Goal: Information Seeking & Learning: Learn about a topic

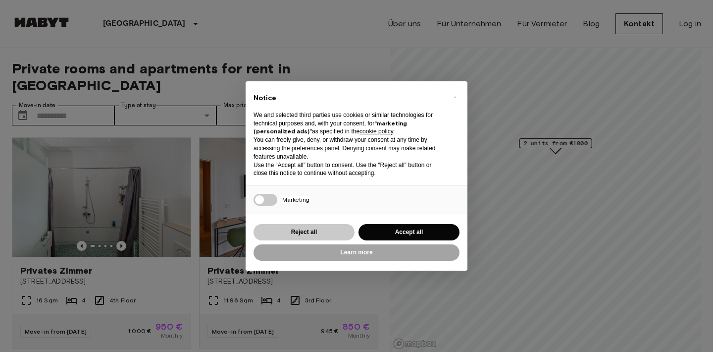
click at [319, 225] on button "Reject all" at bounding box center [304, 232] width 101 height 16
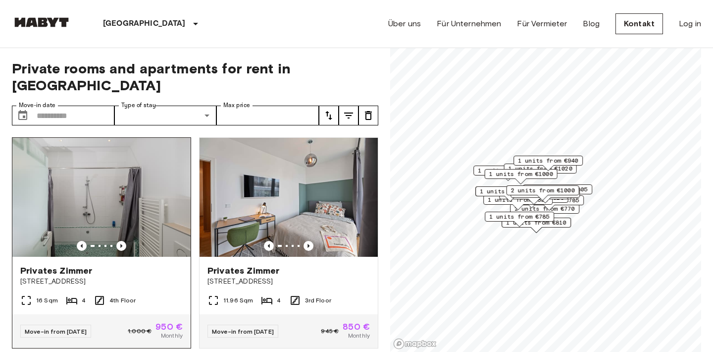
scroll to position [1, 0]
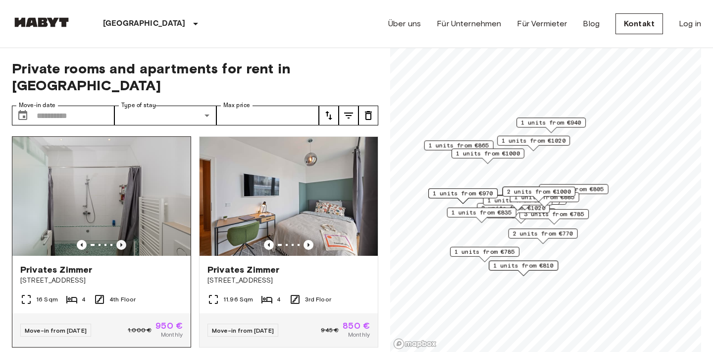
click at [121, 240] on icon "Previous image" at bounding box center [121, 245] width 10 height 10
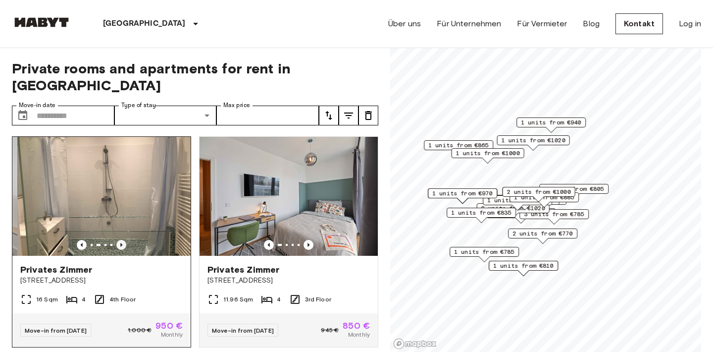
click at [121, 240] on icon "Previous image" at bounding box center [121, 245] width 10 height 10
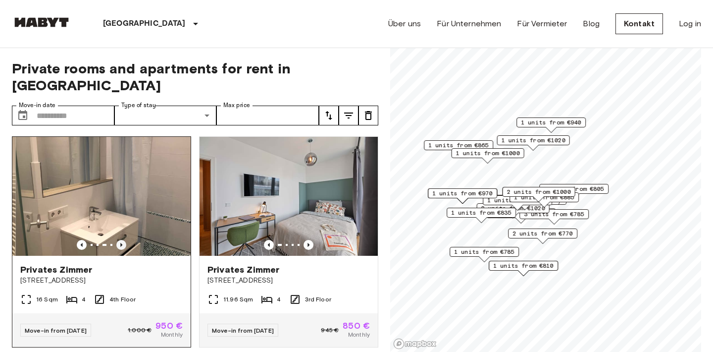
click at [121, 240] on icon "Previous image" at bounding box center [121, 245] width 10 height 10
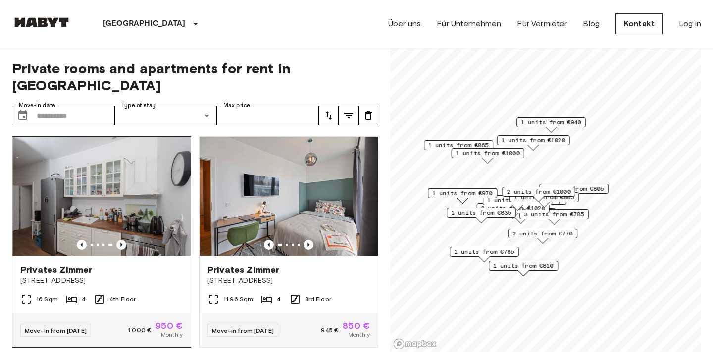
click at [121, 240] on icon "Previous image" at bounding box center [121, 245] width 10 height 10
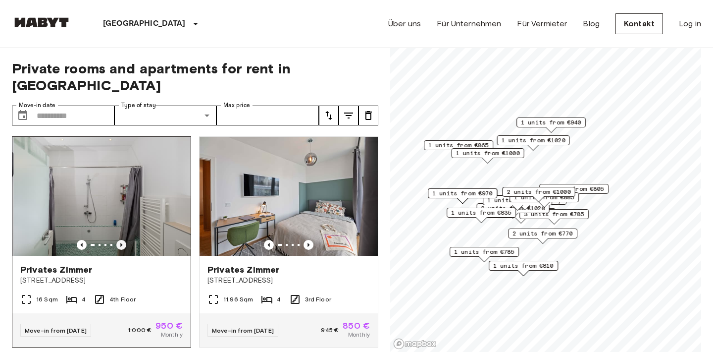
click at [121, 240] on icon "Previous image" at bounding box center [121, 245] width 10 height 10
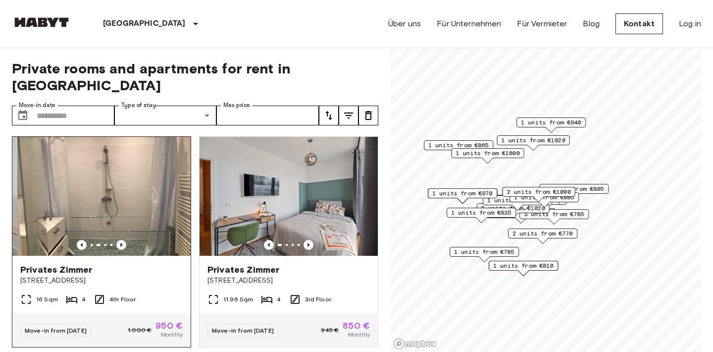
click at [121, 240] on icon "Previous image" at bounding box center [121, 245] width 10 height 10
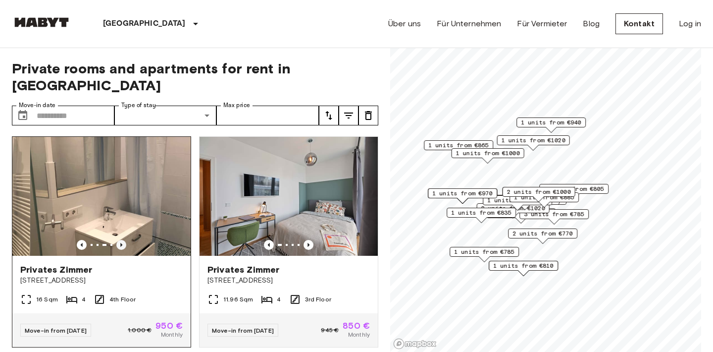
click at [121, 240] on icon "Previous image" at bounding box center [121, 245] width 10 height 10
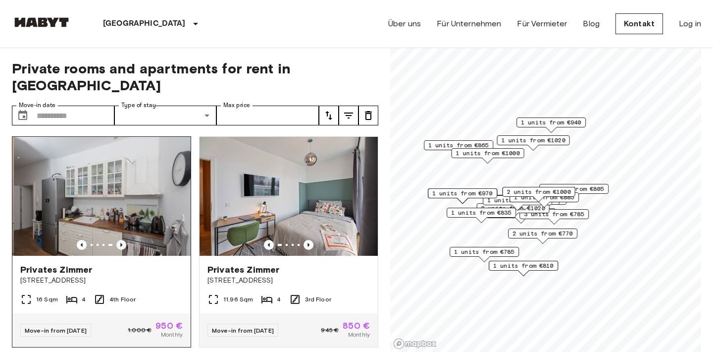
click at [121, 240] on icon "Previous image" at bounding box center [121, 245] width 10 height 10
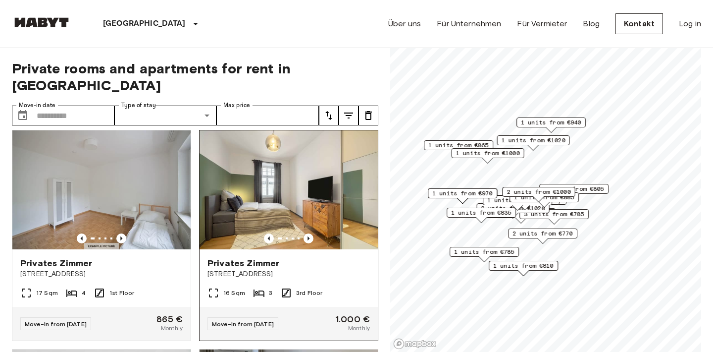
scroll to position [1100, 0]
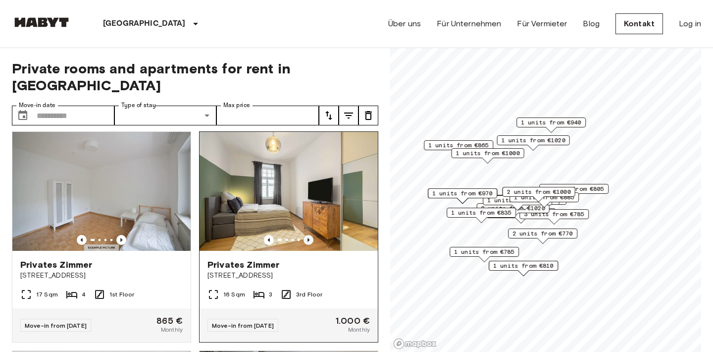
click at [308, 238] on icon "Previous image" at bounding box center [308, 240] width 2 height 4
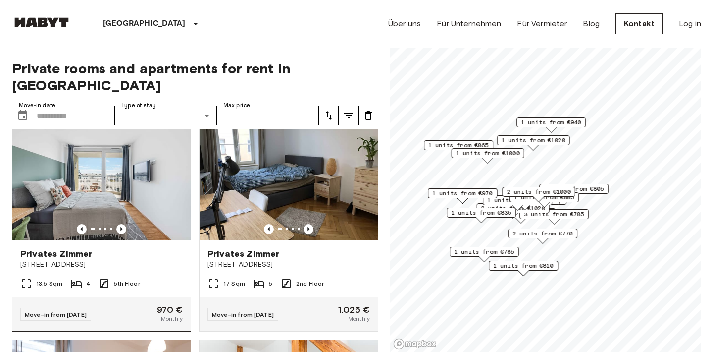
scroll to position [1330, 0]
click at [101, 259] on span "[STREET_ADDRESS]" at bounding box center [101, 264] width 162 height 10
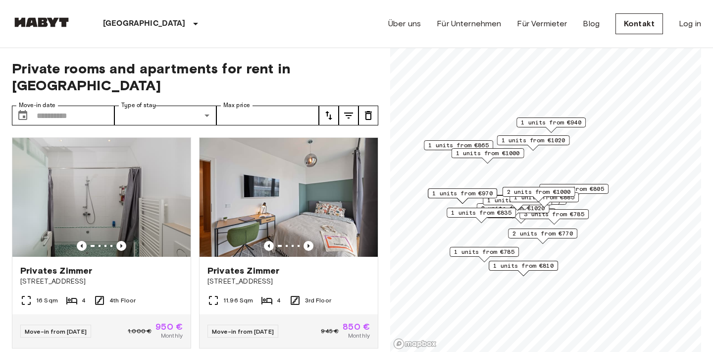
scroll to position [0, 0]
click at [212, 32] on div "[GEOGRAPHIC_DATA] [GEOGRAPHIC_DATA] [GEOGRAPHIC_DATA] [GEOGRAPHIC_DATA] [GEOGRA…" at bounding box center [356, 24] width 689 height 48
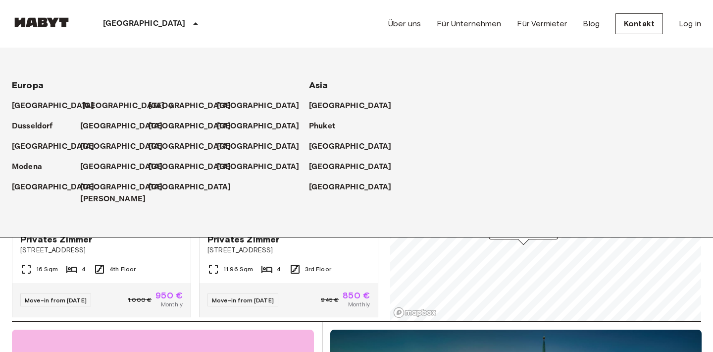
click at [100, 101] on p "[GEOGRAPHIC_DATA]" at bounding box center [123, 106] width 83 height 12
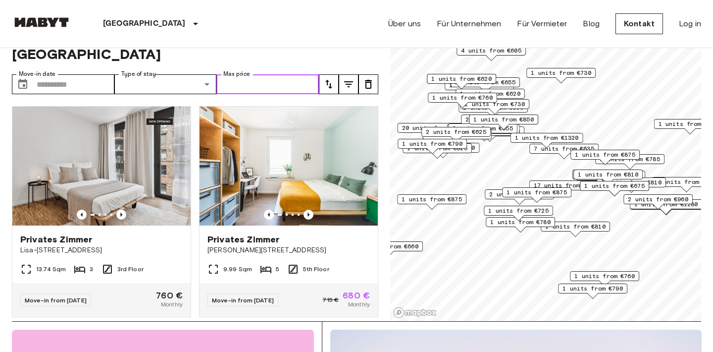
click at [257, 74] on input "Max price" at bounding box center [267, 84] width 102 height 20
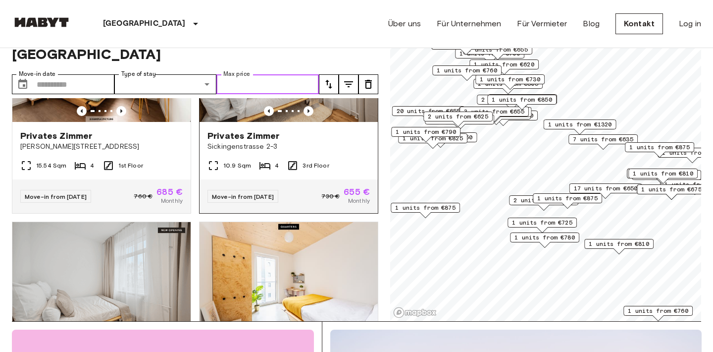
scroll to position [3170, 0]
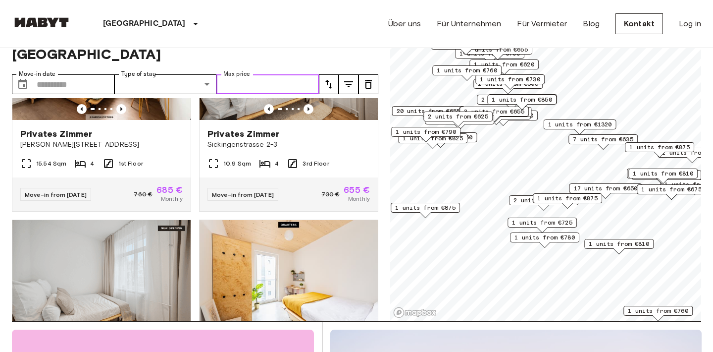
click at [566, 122] on span "1 units from €1320" at bounding box center [580, 124] width 64 height 9
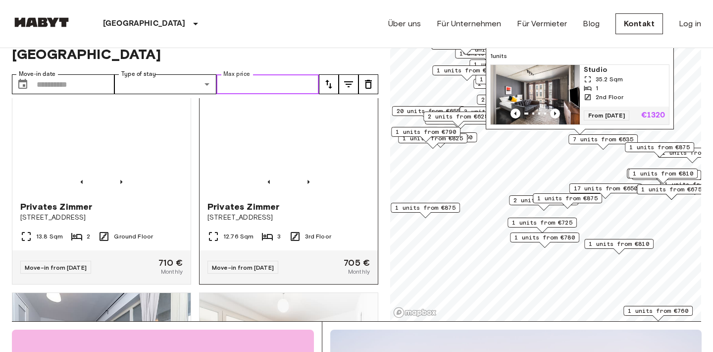
scroll to position [6164, 0]
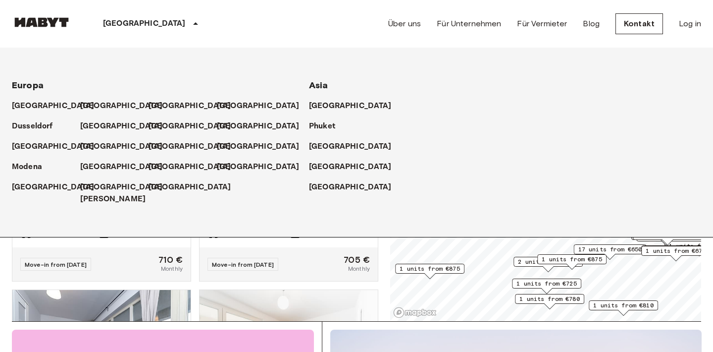
click at [112, 20] on p "[GEOGRAPHIC_DATA]" at bounding box center [144, 24] width 83 height 12
click at [37, 124] on p "Dusseldorf" at bounding box center [34, 126] width 41 height 12
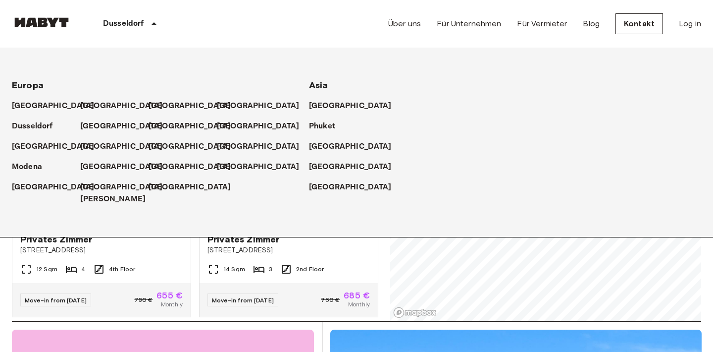
click at [380, 258] on div "Private rooms and apartments for rent in [GEOGRAPHIC_DATA] Move-in date ​ Move-…" at bounding box center [356, 169] width 689 height 304
click at [332, 29] on div "[GEOGRAPHIC_DATA] [GEOGRAPHIC_DATA] [GEOGRAPHIC_DATA] [GEOGRAPHIC_DATA] [GEOGRA…" at bounding box center [356, 24] width 689 height 48
click at [277, 295] on div "Move-in from [DATE]" at bounding box center [242, 299] width 71 height 13
click at [115, 171] on p "[GEOGRAPHIC_DATA]" at bounding box center [123, 167] width 83 height 12
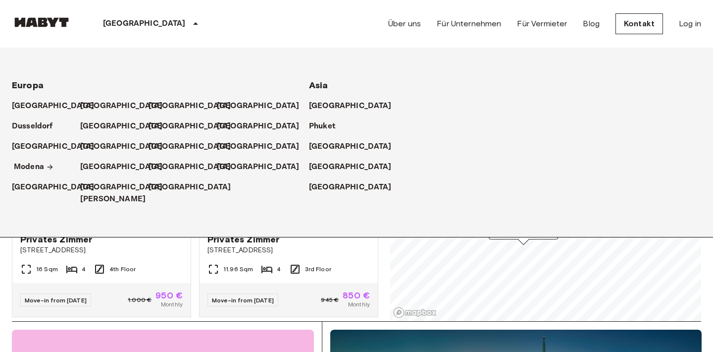
click at [32, 166] on p "Modena" at bounding box center [29, 167] width 30 height 12
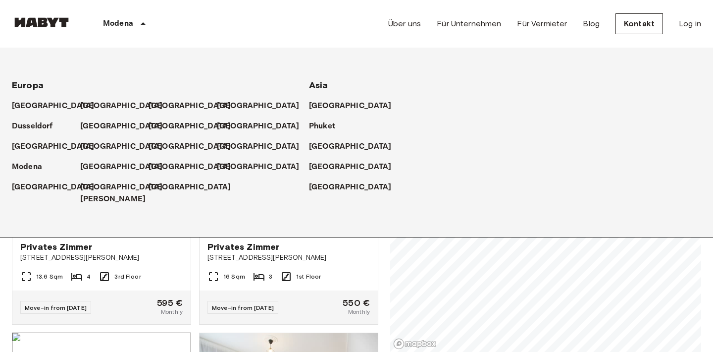
scroll to position [17, 0]
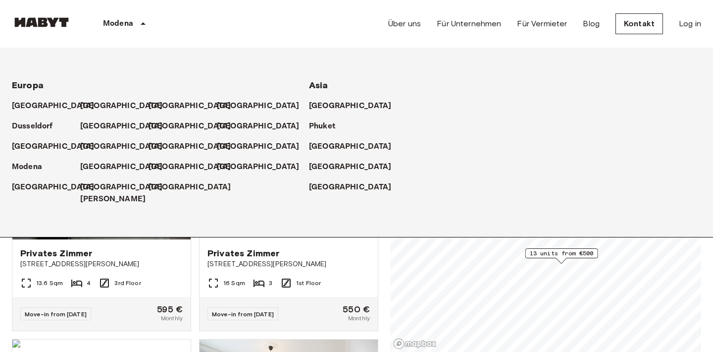
click at [55, 33] on div "[GEOGRAPHIC_DATA] [GEOGRAPHIC_DATA] [GEOGRAPHIC_DATA] [GEOGRAPHIC_DATA] [GEOGRA…" at bounding box center [96, 24] width 169 height 48
click at [50, 24] on img at bounding box center [41, 22] width 59 height 10
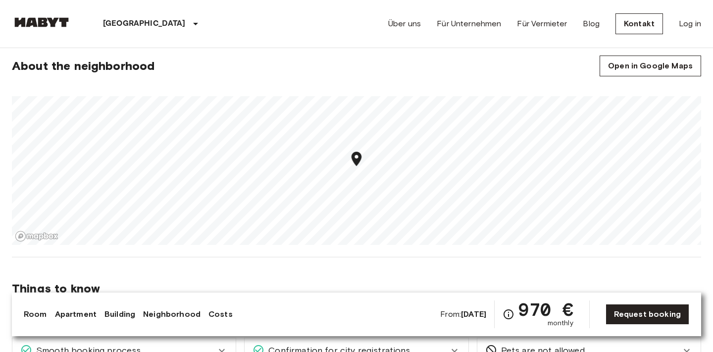
scroll to position [612, 0]
